Goal: Task Accomplishment & Management: Manage account settings

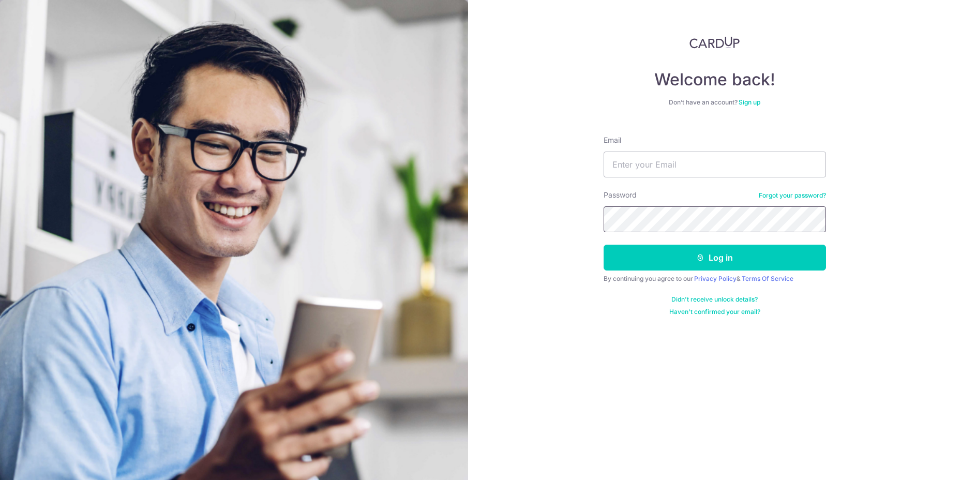
type input "[DOMAIN_NAME][EMAIL_ADDRESS][DOMAIN_NAME]"
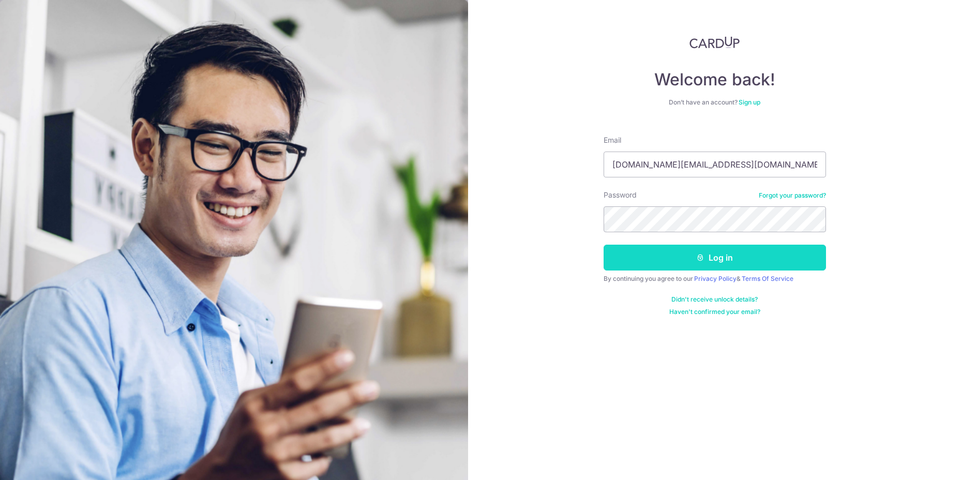
click at [697, 254] on icon "submit" at bounding box center [700, 257] width 8 height 8
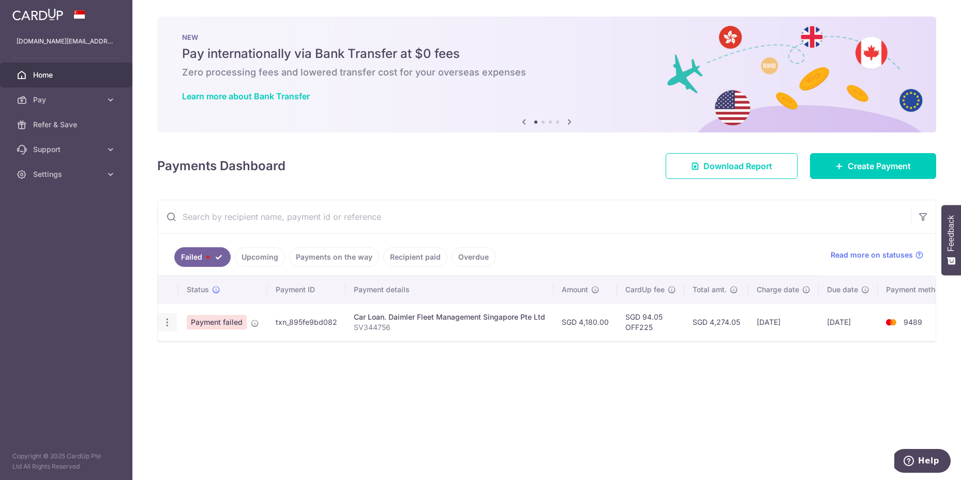
click at [166, 319] on icon "button" at bounding box center [167, 322] width 11 height 11
click at [192, 348] on span "Update payment" at bounding box center [222, 351] width 70 height 12
radio input "true"
type input "4,180.00"
type input "SV344756"
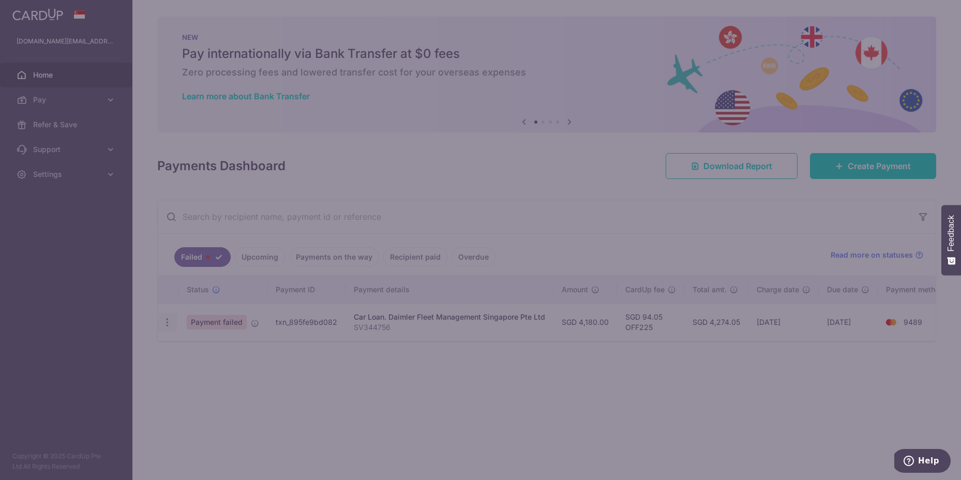
type input "OFF225"
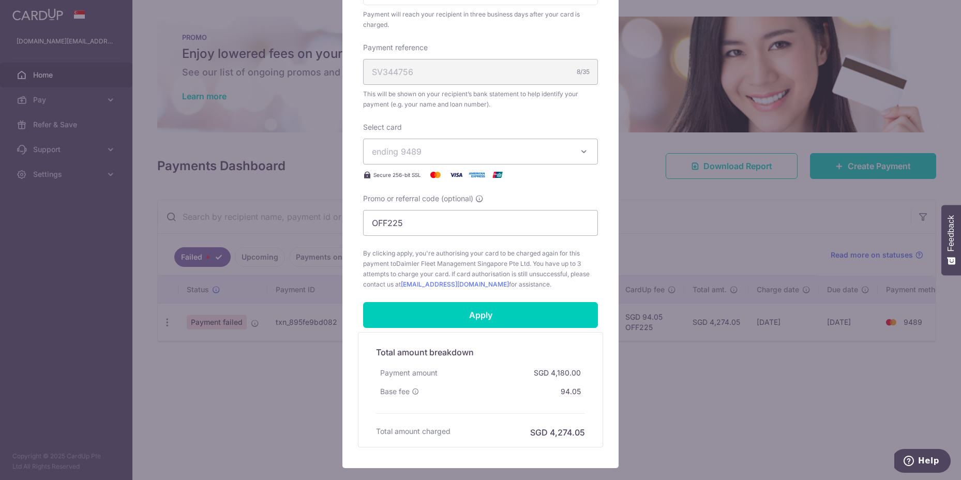
scroll to position [295, 0]
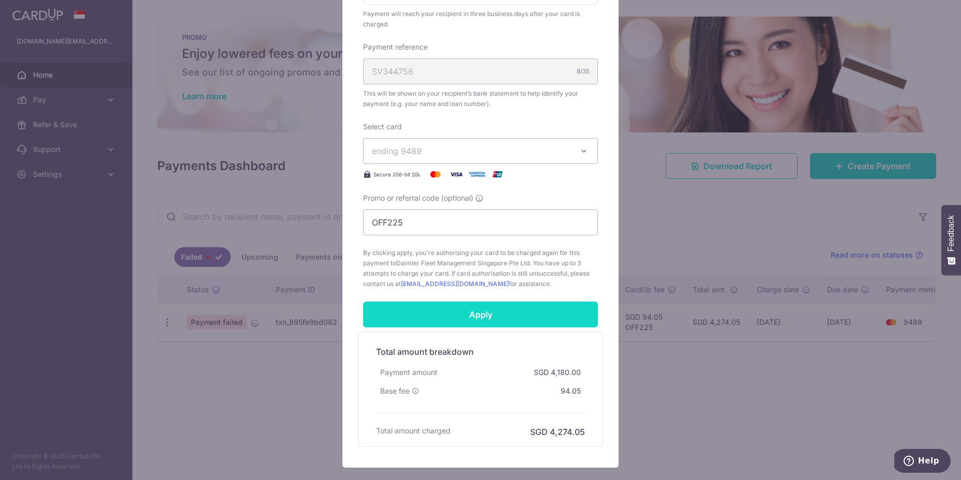
click at [488, 311] on input "Apply" at bounding box center [480, 315] width 235 height 26
